Goal: Task Accomplishment & Management: Use online tool/utility

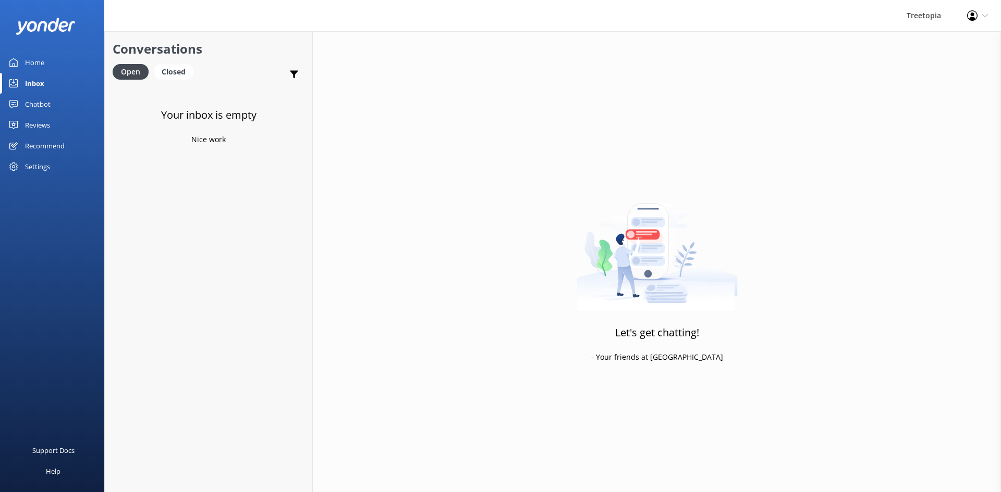
click at [53, 106] on link "Chatbot" at bounding box center [52, 104] width 104 height 21
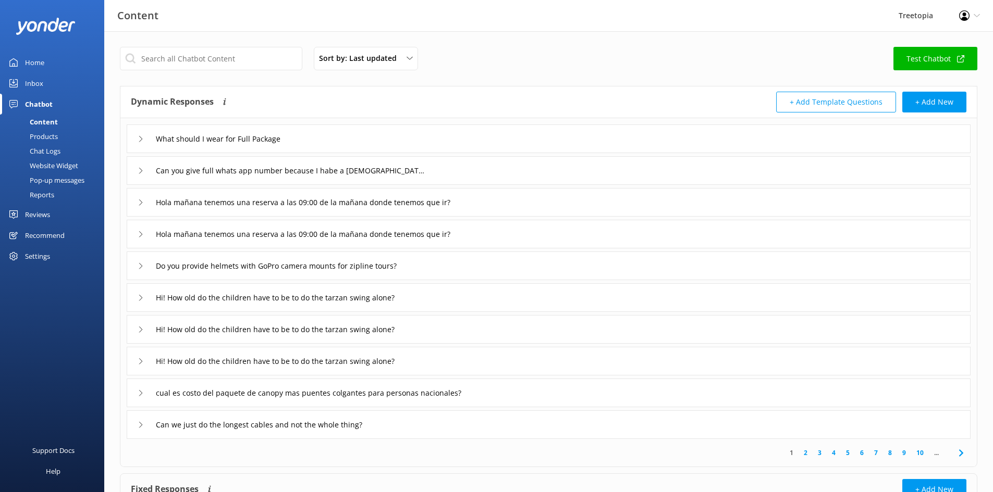
click at [43, 149] on div "Chat Logs" at bounding box center [33, 151] width 54 height 15
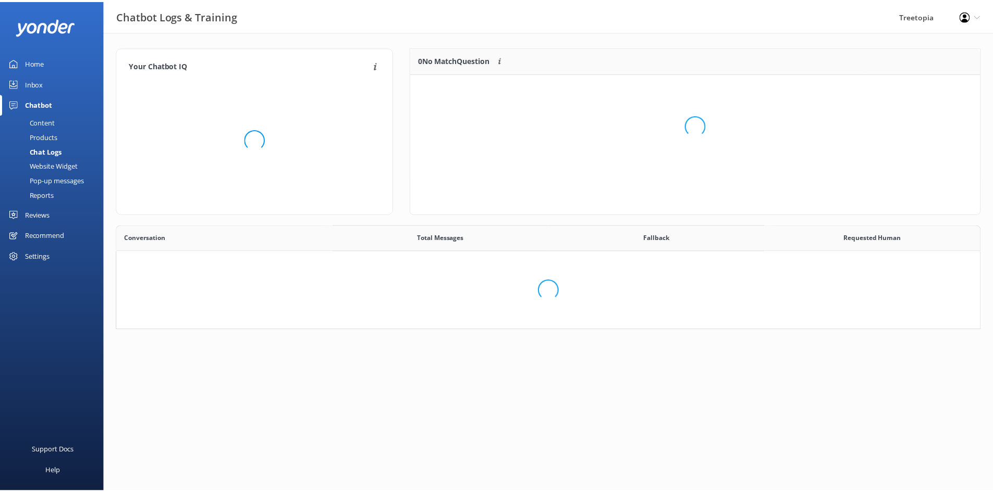
scroll to position [97, 561]
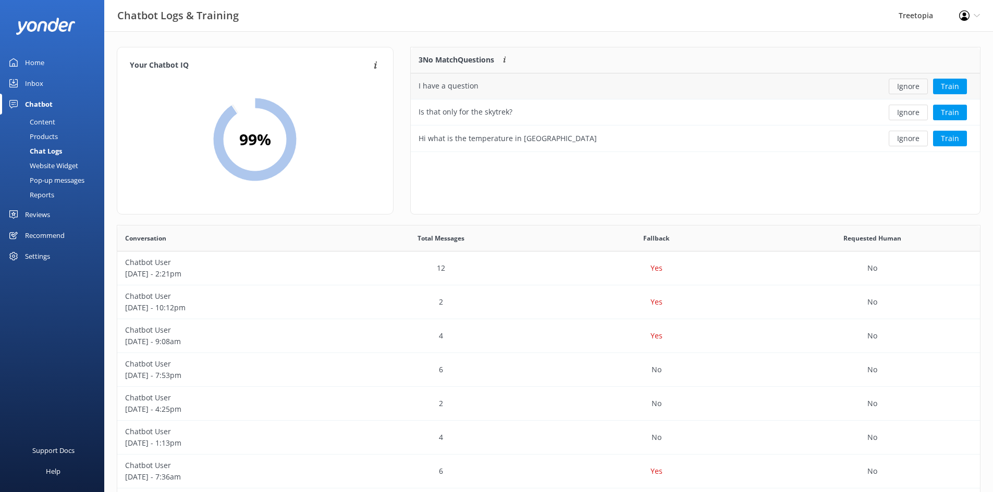
click at [899, 89] on button "Ignore" at bounding box center [908, 87] width 39 height 16
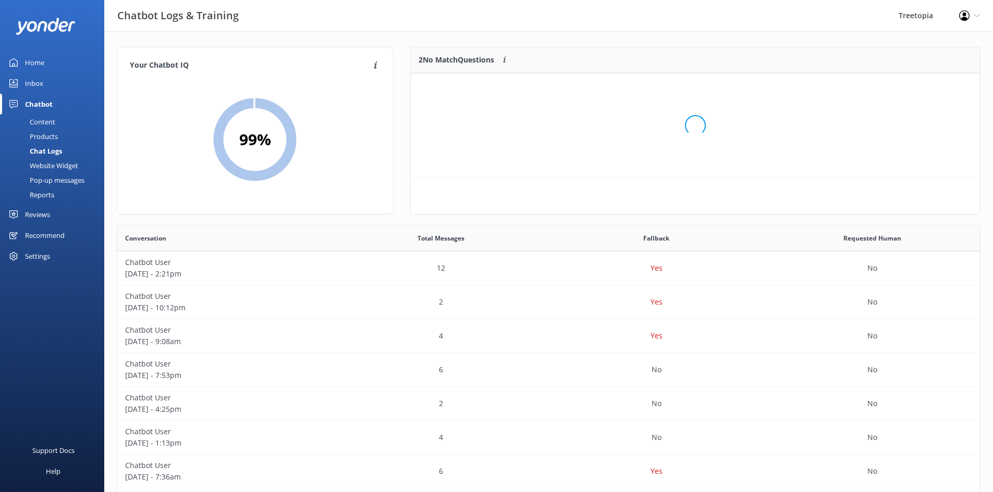
scroll to position [71, 561]
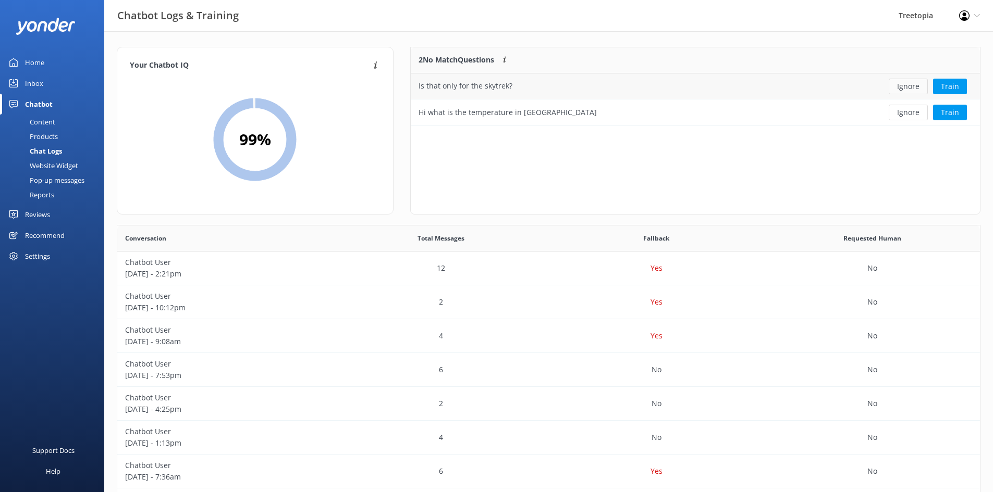
click at [903, 85] on button "Ignore" at bounding box center [908, 87] width 39 height 16
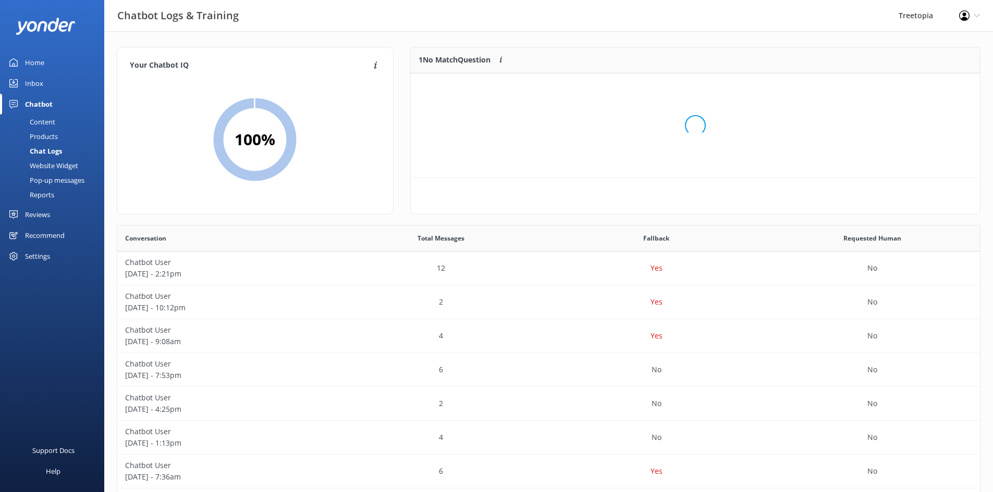
scroll to position [45, 561]
click at [903, 85] on button "Ignore" at bounding box center [908, 87] width 39 height 16
